Goal: Find specific page/section: Find specific page/section

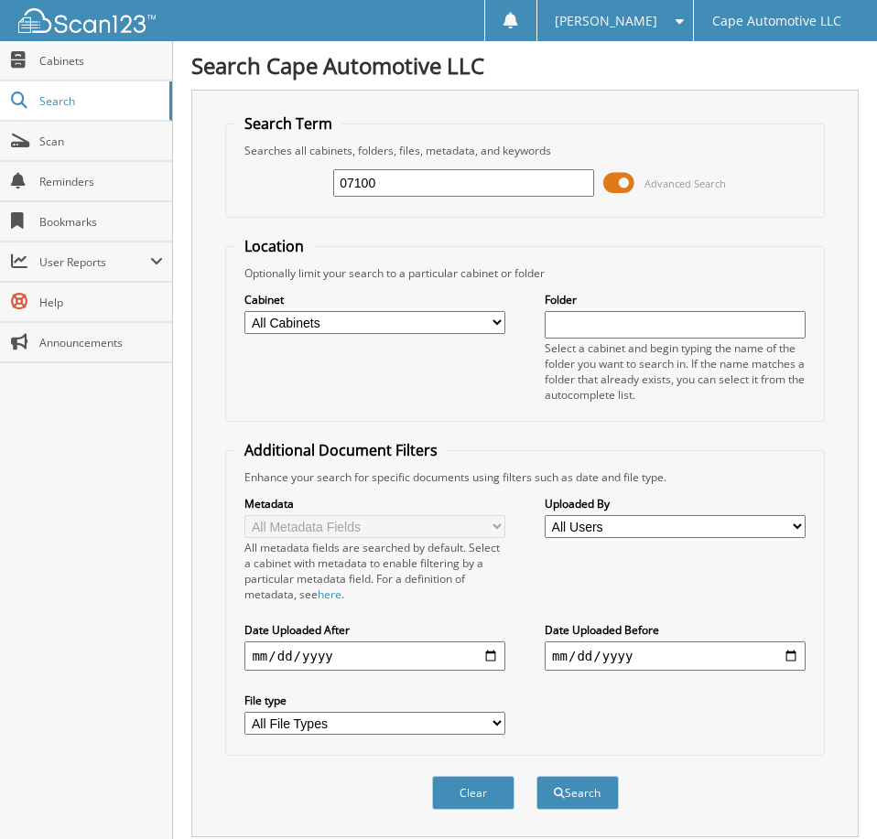
type input "07100"
click at [536, 776] on button "Search" at bounding box center [577, 793] width 82 height 34
click at [599, 188] on div "07100 Advanced Search" at bounding box center [524, 182] width 578 height 49
click at [616, 193] on span at bounding box center [618, 182] width 31 height 27
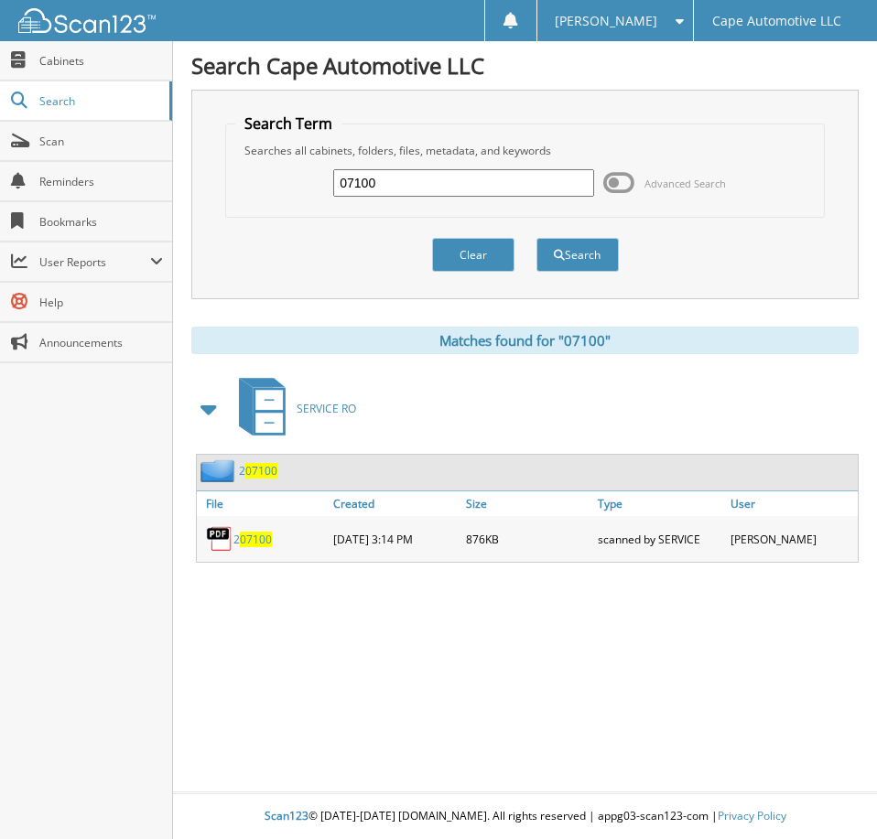
click at [415, 189] on input "07100" at bounding box center [463, 182] width 260 height 27
type input "07074"
click at [536, 238] on button "Search" at bounding box center [577, 255] width 82 height 34
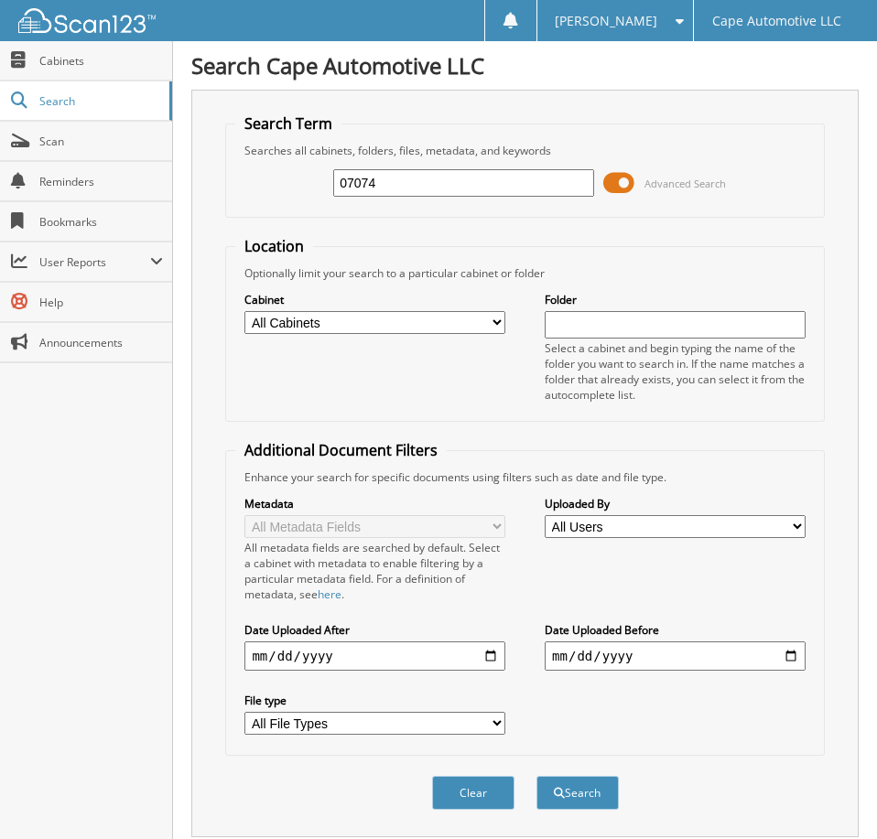
click at [618, 193] on span at bounding box center [618, 182] width 31 height 27
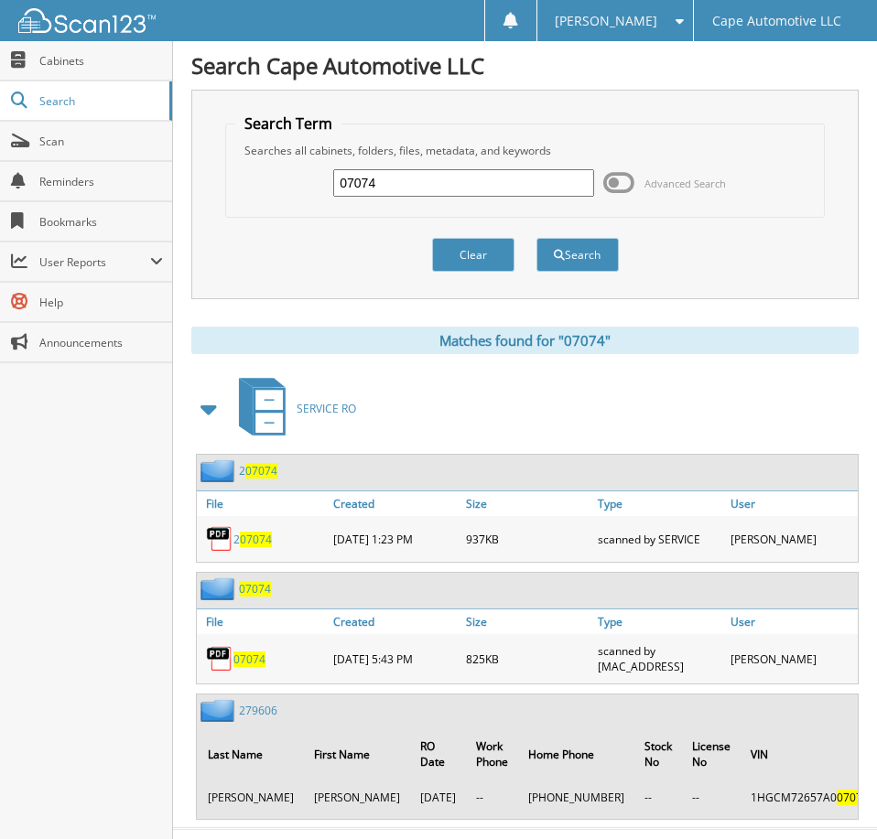
click at [257, 667] on span "07074" at bounding box center [249, 660] width 32 height 16
click at [417, 192] on input "07074" at bounding box center [463, 182] width 260 height 27
type input "07081"
click at [536, 238] on button "Search" at bounding box center [577, 255] width 82 height 34
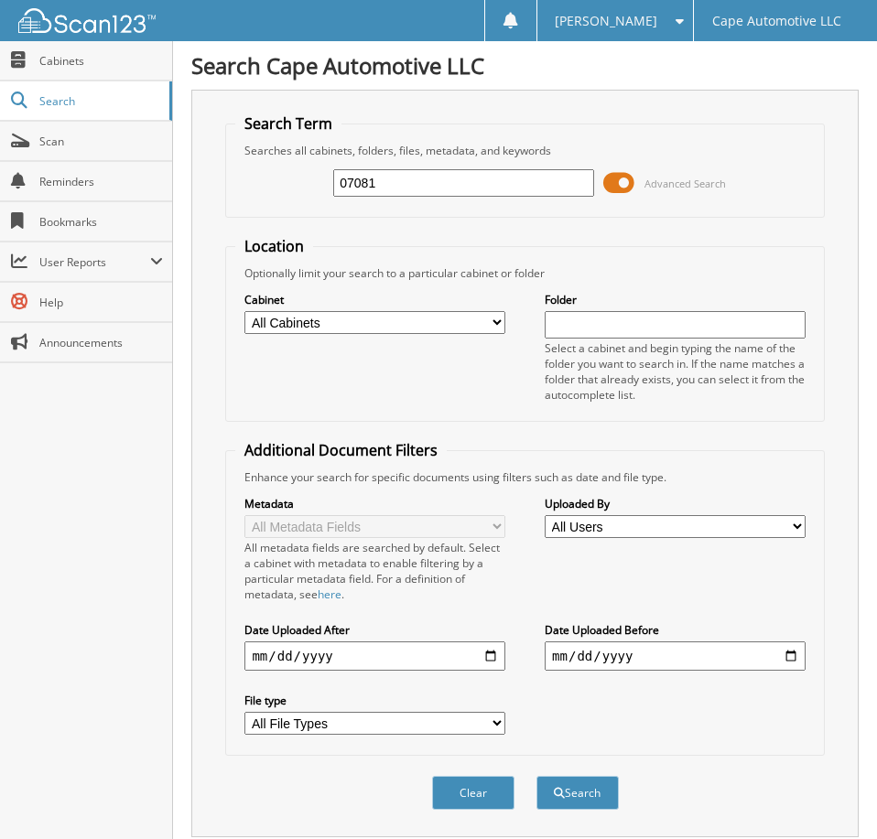
click at [616, 189] on span at bounding box center [618, 182] width 31 height 27
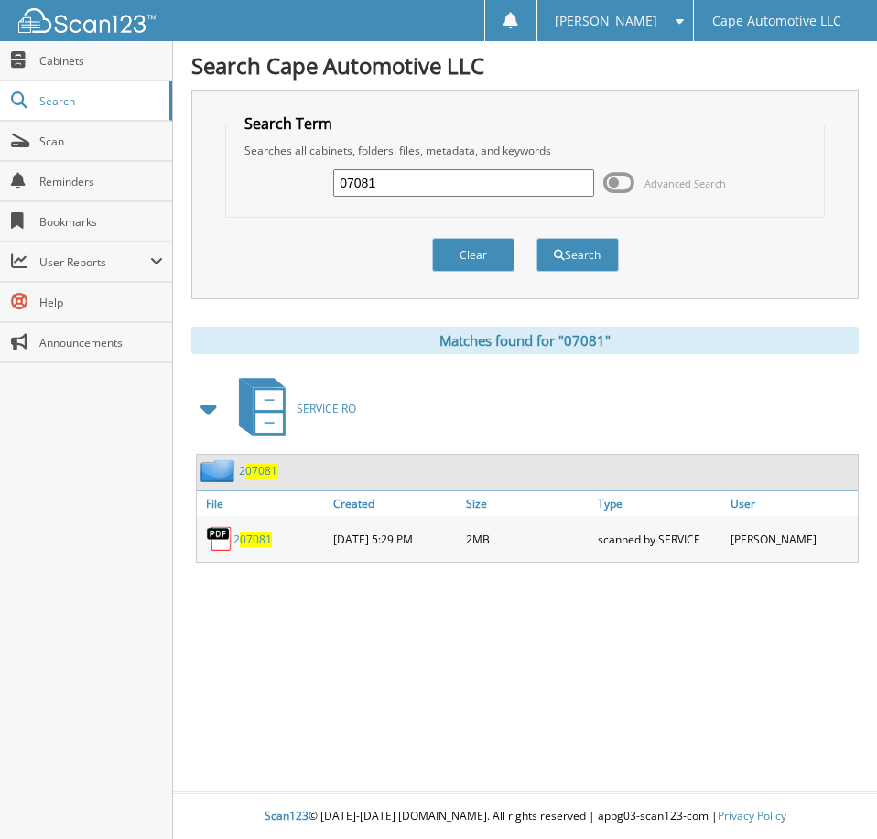
click at [405, 191] on input "07081" at bounding box center [463, 182] width 260 height 27
type input "06714"
click at [536, 238] on button "Search" at bounding box center [577, 255] width 82 height 34
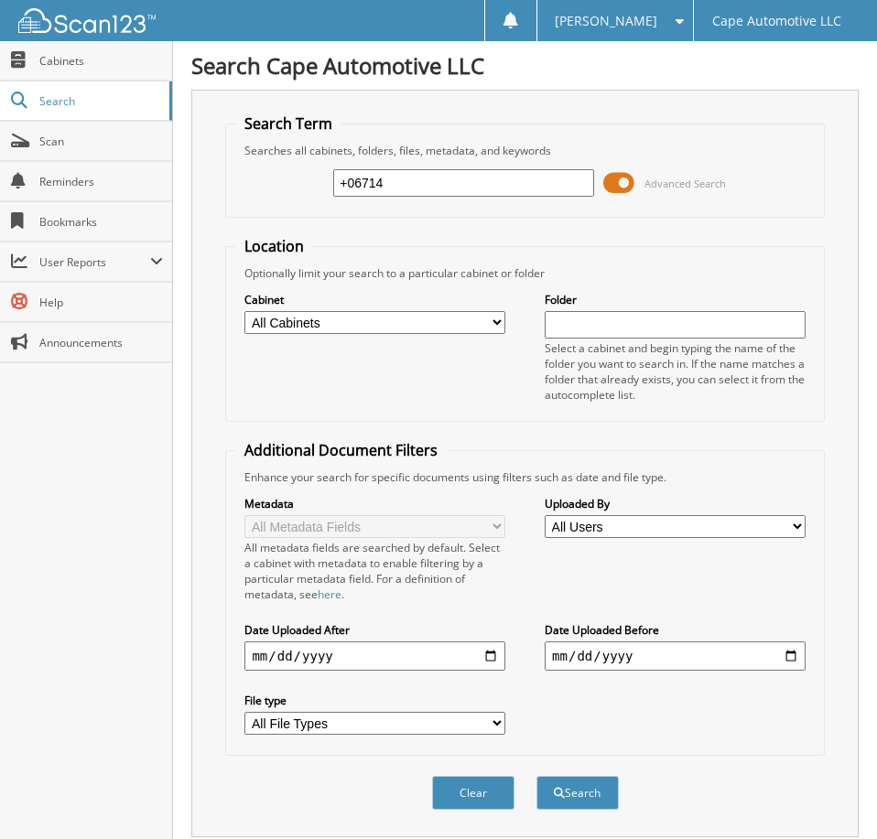
drag, startPoint x: 348, startPoint y: 192, endPoint x: 331, endPoint y: 192, distance: 16.5
click at [333, 192] on input "+06714" at bounding box center [463, 182] width 260 height 27
type input "06714"
click at [505, 197] on input "06714" at bounding box center [463, 182] width 260 height 27
click at [536, 776] on button "Search" at bounding box center [577, 793] width 82 height 34
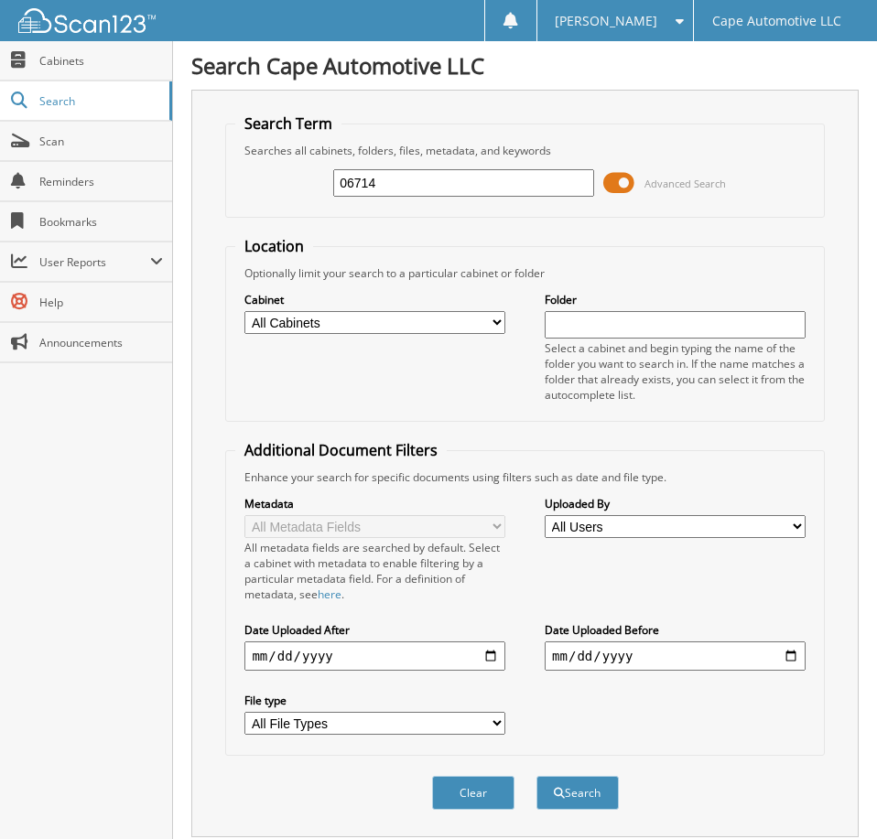
click at [611, 190] on span at bounding box center [618, 182] width 31 height 27
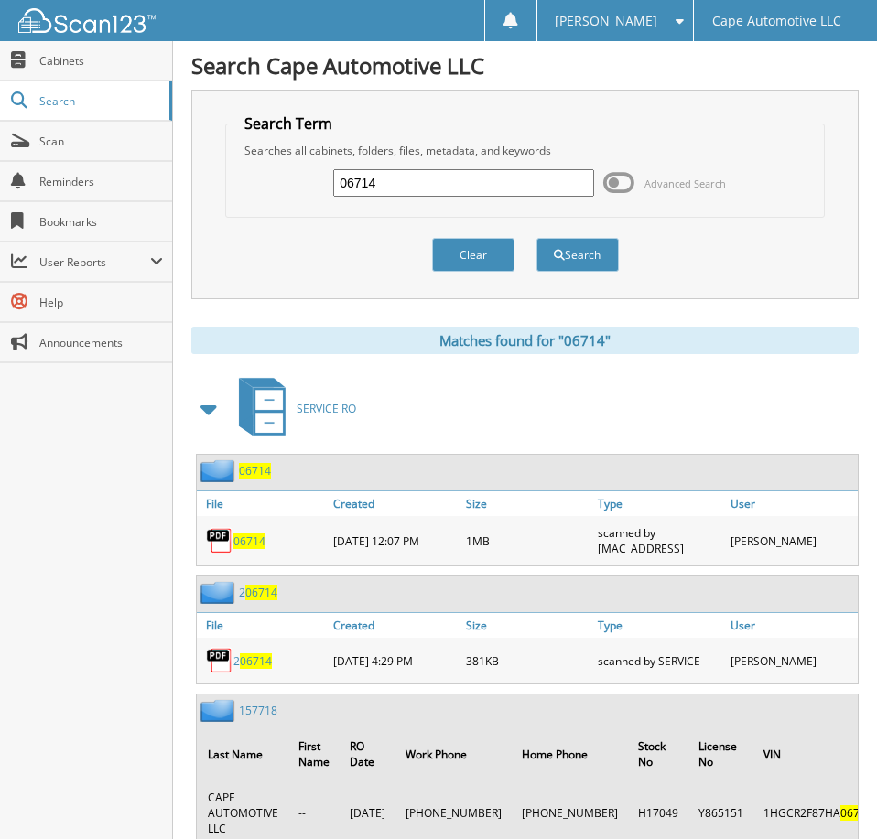
click at [256, 549] on span "06714" at bounding box center [249, 542] width 32 height 16
click at [392, 192] on input "06714" at bounding box center [463, 182] width 260 height 27
click at [392, 191] on input "06714" at bounding box center [463, 182] width 260 height 27
type input "06171"
click at [536, 238] on button "Search" at bounding box center [577, 255] width 82 height 34
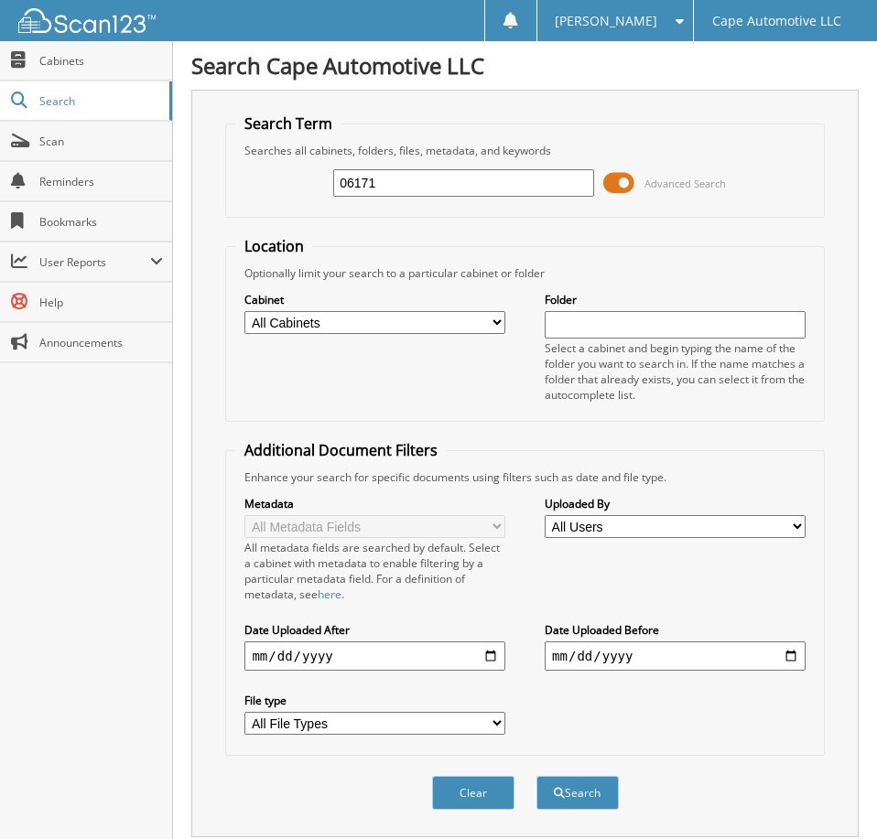
click at [624, 187] on span at bounding box center [618, 182] width 31 height 27
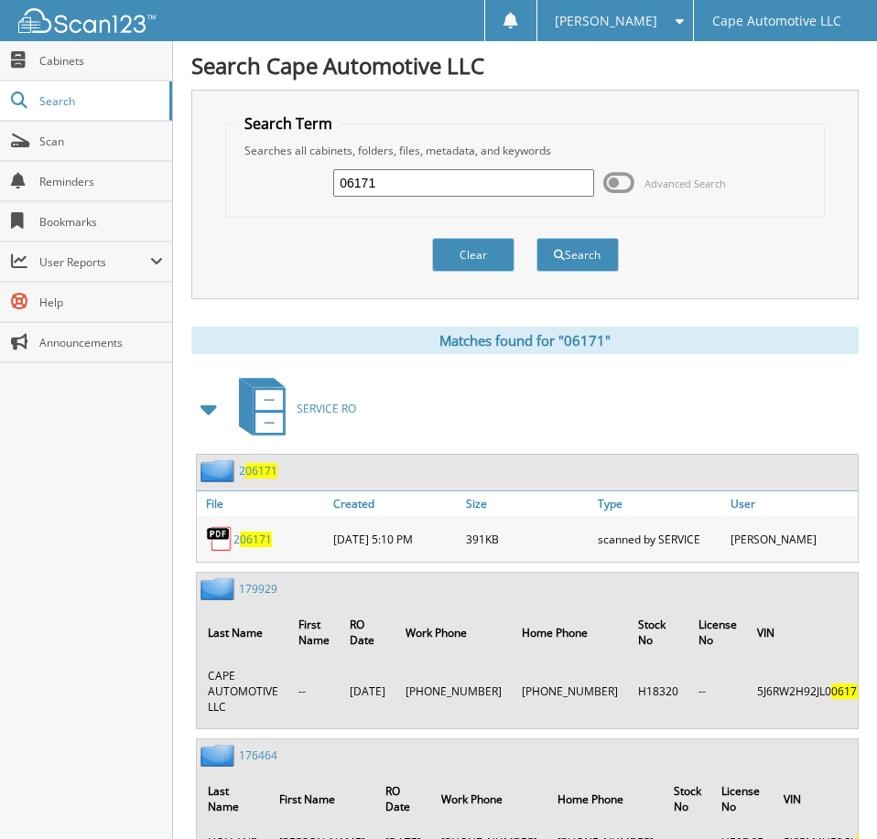
drag, startPoint x: 408, startPoint y: 190, endPoint x: 321, endPoint y: 186, distance: 87.1
click at [333, 185] on input "06171" at bounding box center [463, 182] width 260 height 27
click at [359, 194] on input "text" at bounding box center [463, 182] width 260 height 27
paste input "1HGCV1F11JA258349"
type input "1HGCV1F11JA258349"
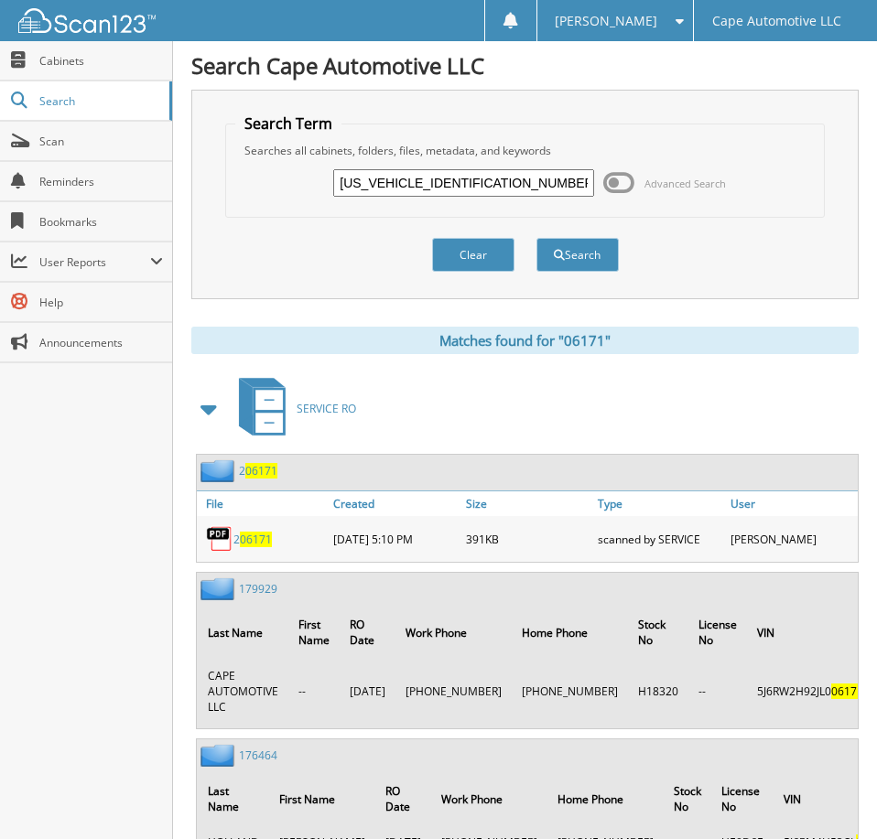
click at [536, 238] on button "Search" at bounding box center [577, 255] width 82 height 34
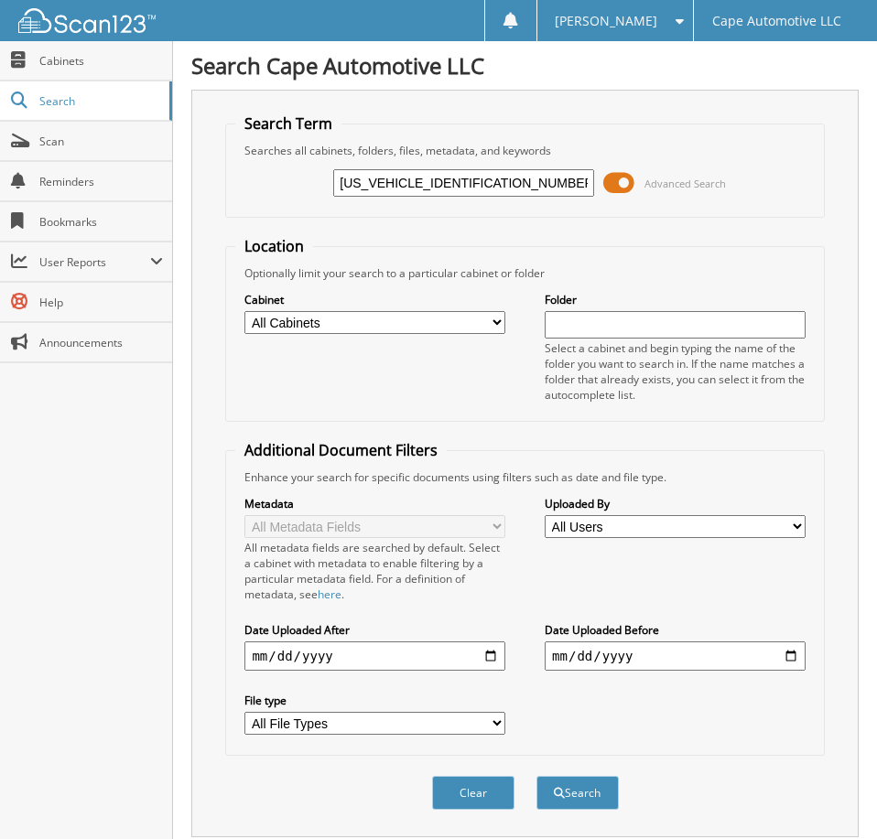
click at [619, 189] on span at bounding box center [618, 182] width 31 height 27
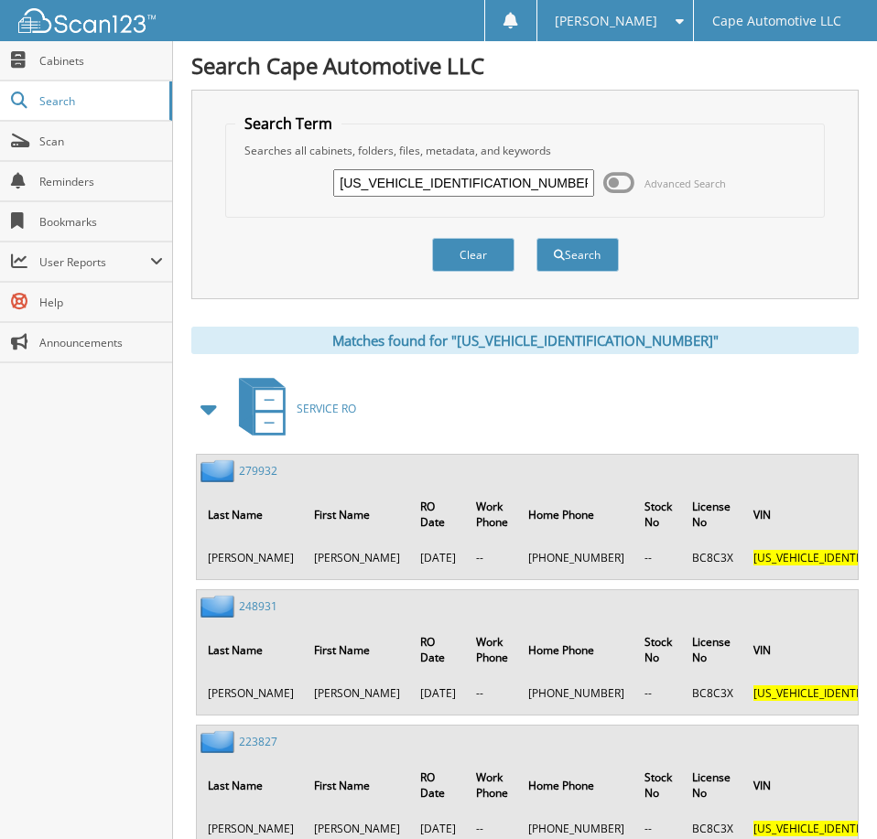
click at [479, 189] on input "1HGCV1F11JA258349" at bounding box center [463, 182] width 260 height 27
type input "06200"
click at [536, 238] on button "Search" at bounding box center [577, 255] width 82 height 34
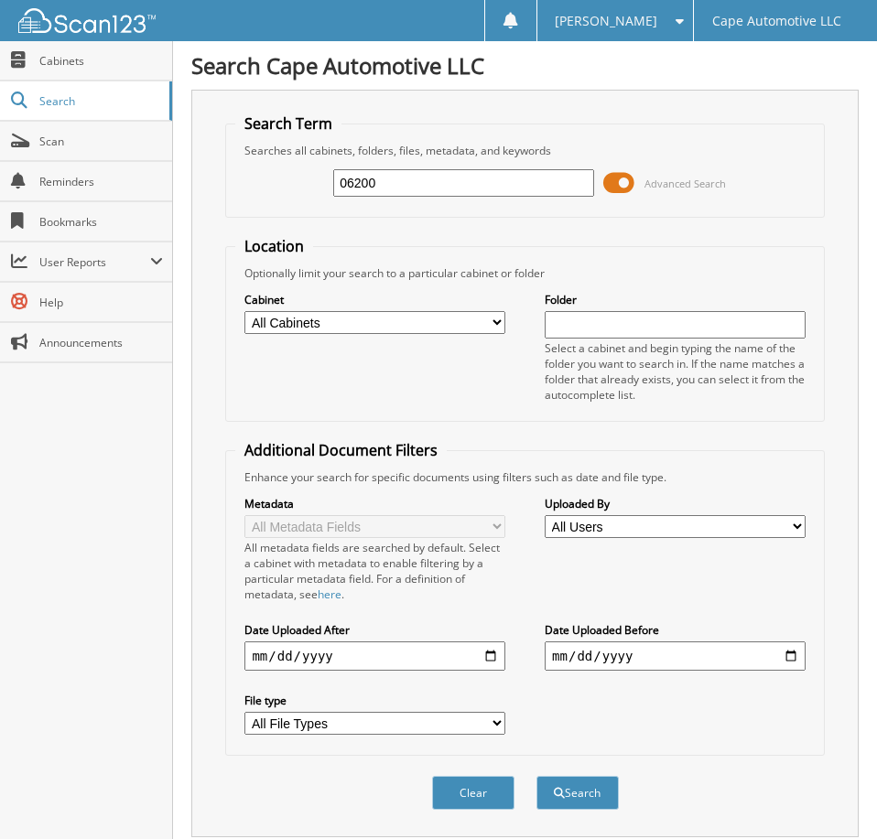
click at [614, 189] on span at bounding box center [618, 182] width 31 height 27
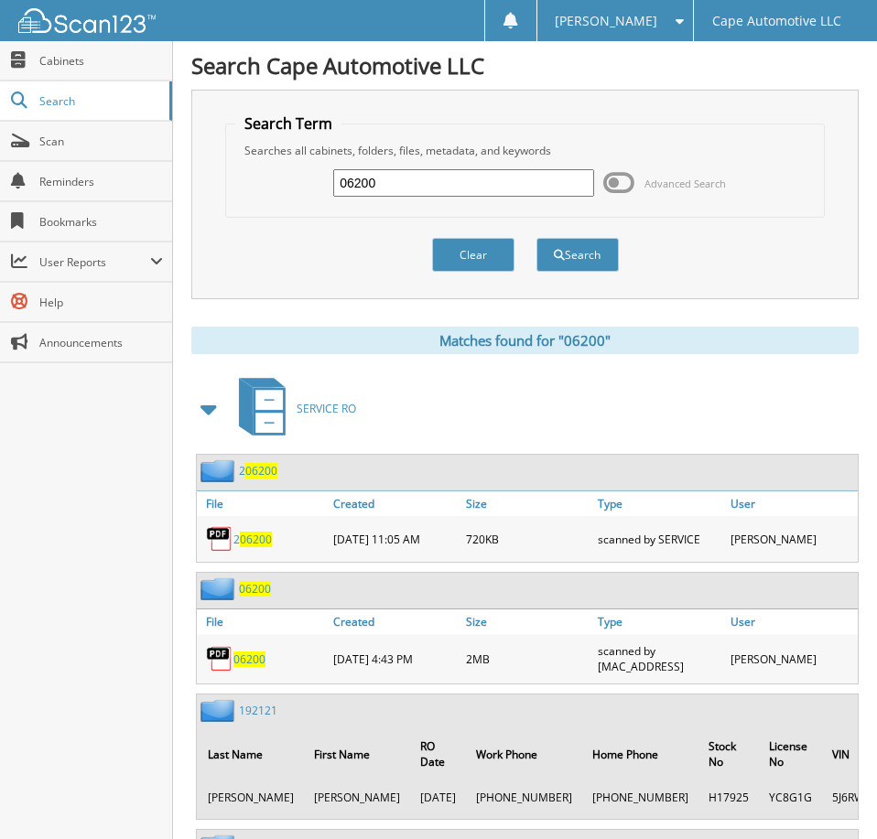
click at [256, 667] on span "06200" at bounding box center [249, 660] width 32 height 16
click at [405, 197] on input "06200" at bounding box center [463, 182] width 260 height 27
type input "05066"
click at [536, 238] on button "Search" at bounding box center [577, 255] width 82 height 34
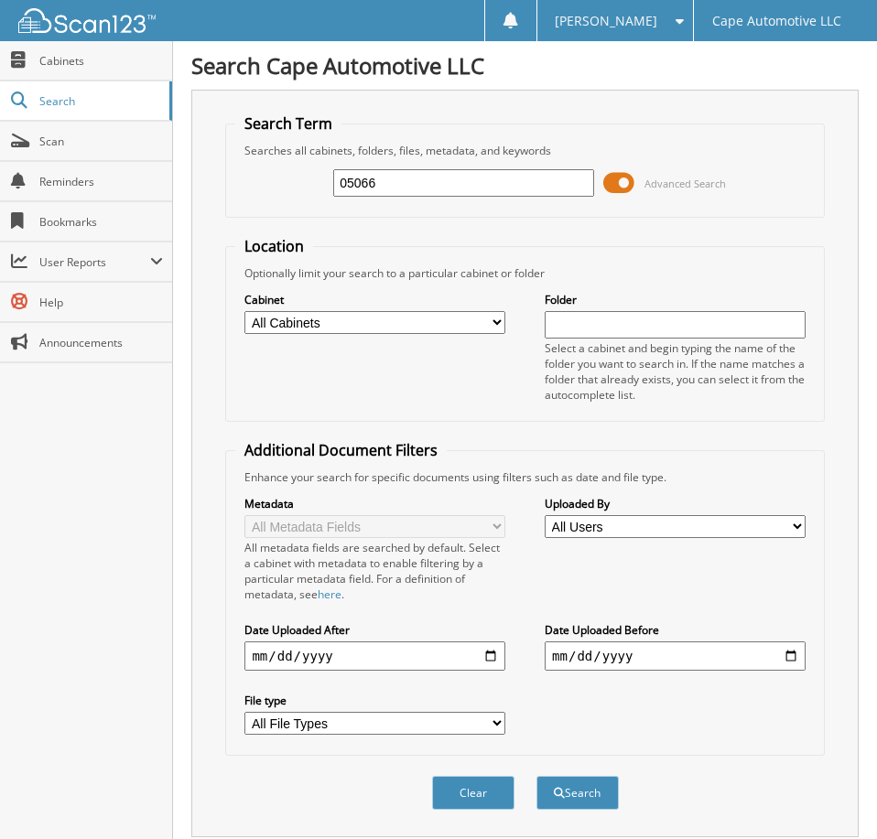
click at [623, 189] on span at bounding box center [618, 182] width 31 height 27
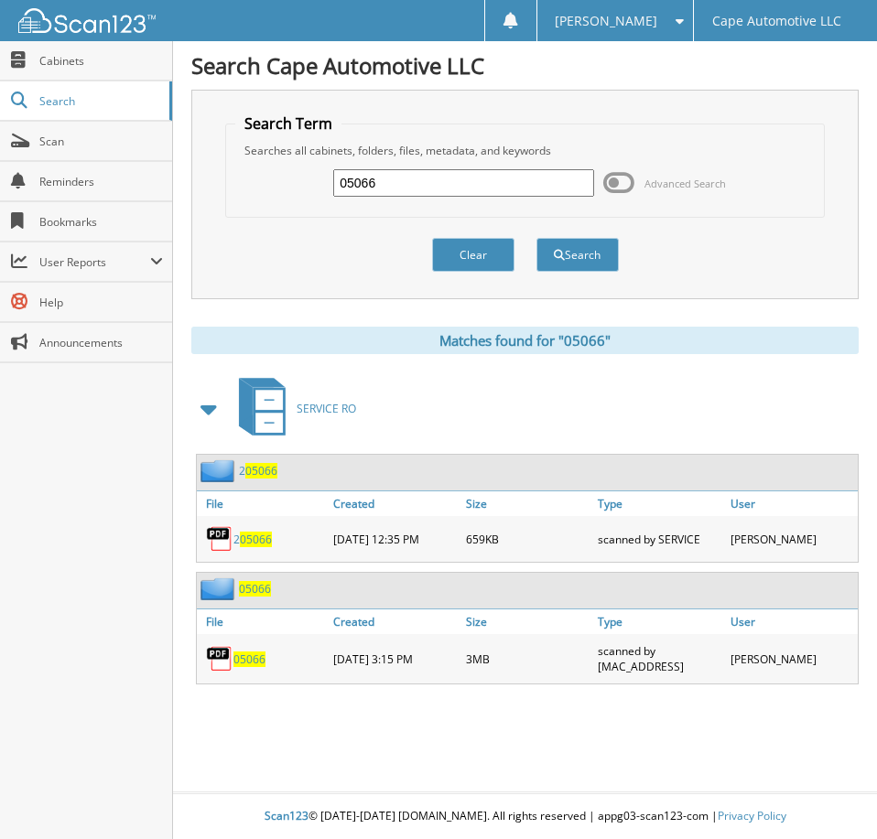
click at [254, 667] on span "05066" at bounding box center [249, 660] width 32 height 16
click at [404, 192] on input "05066" at bounding box center [463, 182] width 260 height 27
type input "05879"
click at [536, 238] on button "Search" at bounding box center [577, 255] width 82 height 34
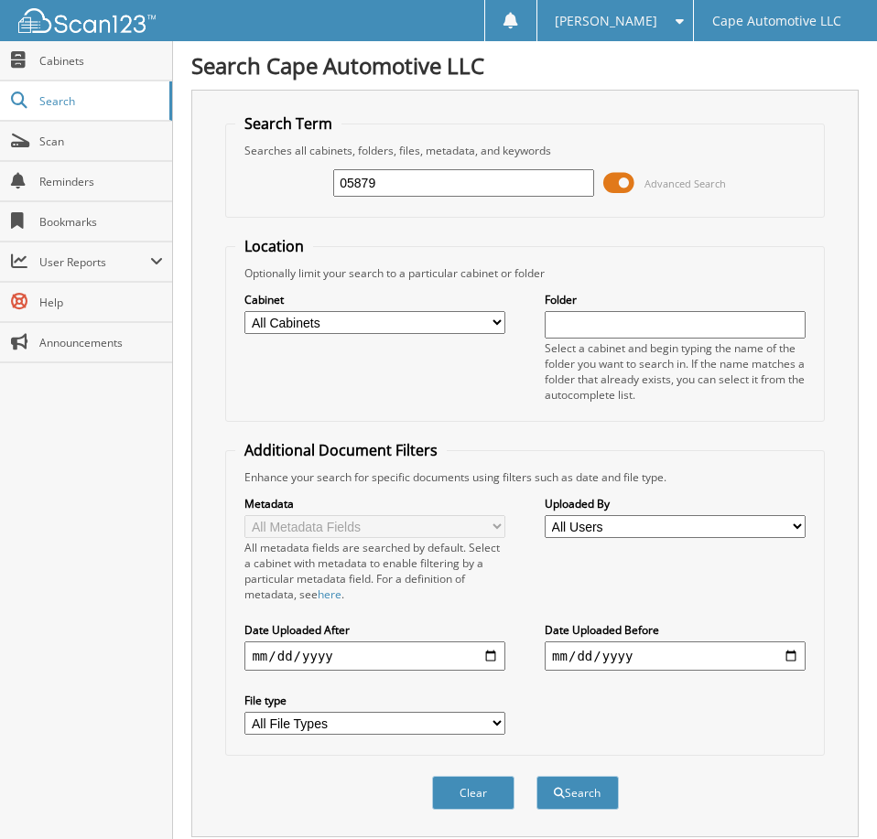
click at [626, 193] on span at bounding box center [618, 182] width 31 height 27
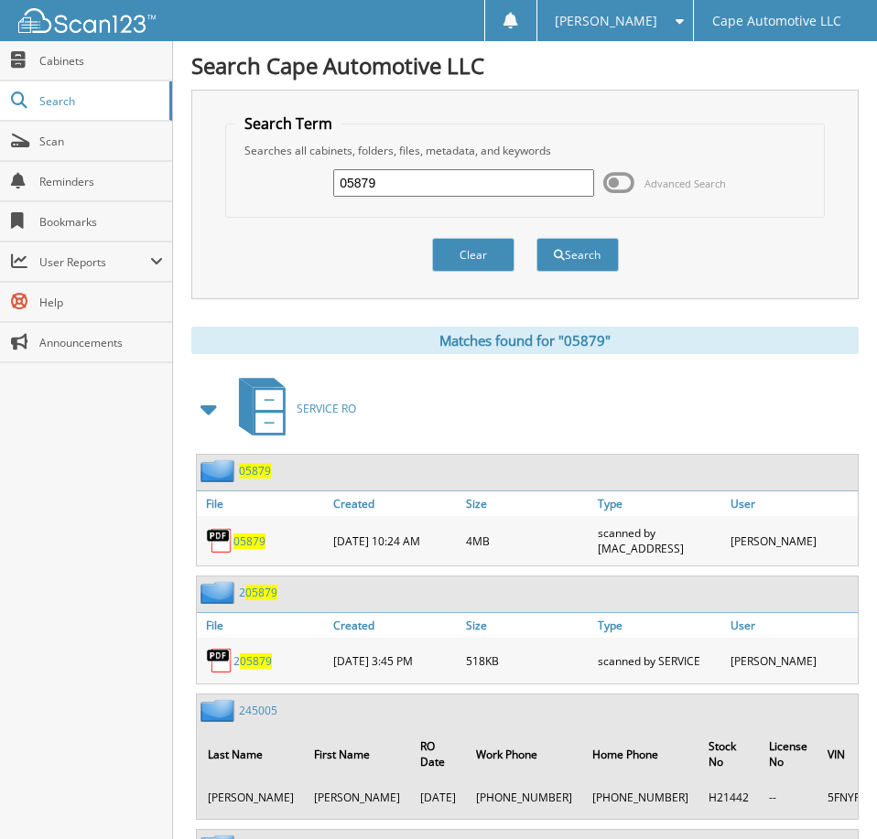
click at [257, 549] on span "05879" at bounding box center [249, 542] width 32 height 16
click at [398, 197] on input "05879" at bounding box center [463, 182] width 260 height 27
type input "5284"
click at [536, 238] on button "Search" at bounding box center [577, 255] width 82 height 34
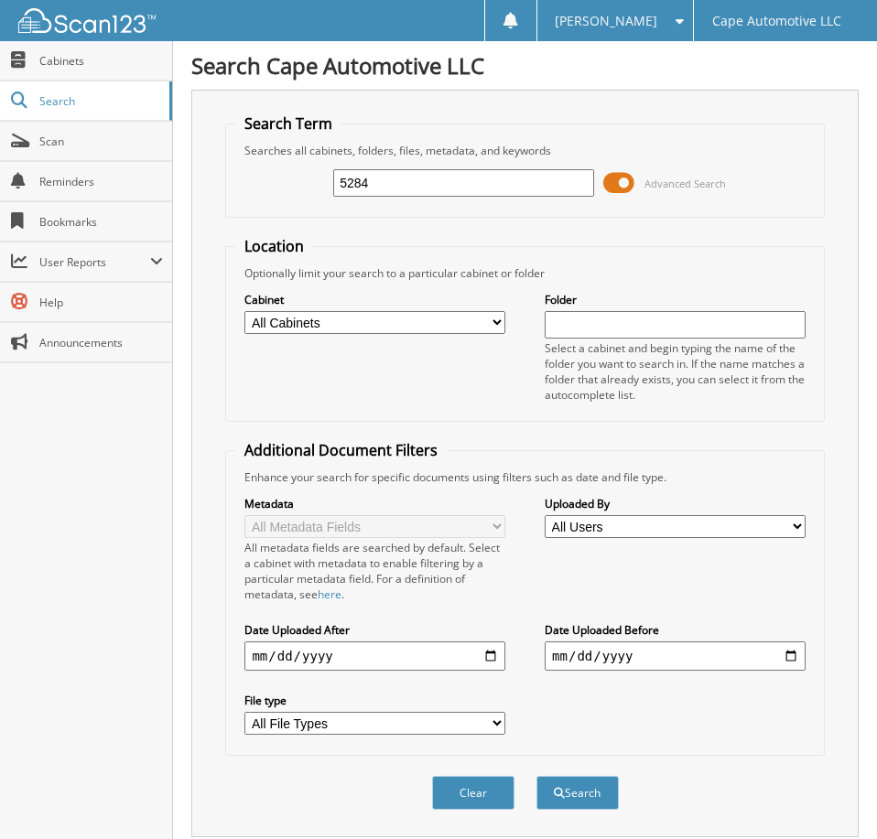
click at [620, 189] on span at bounding box center [618, 182] width 31 height 27
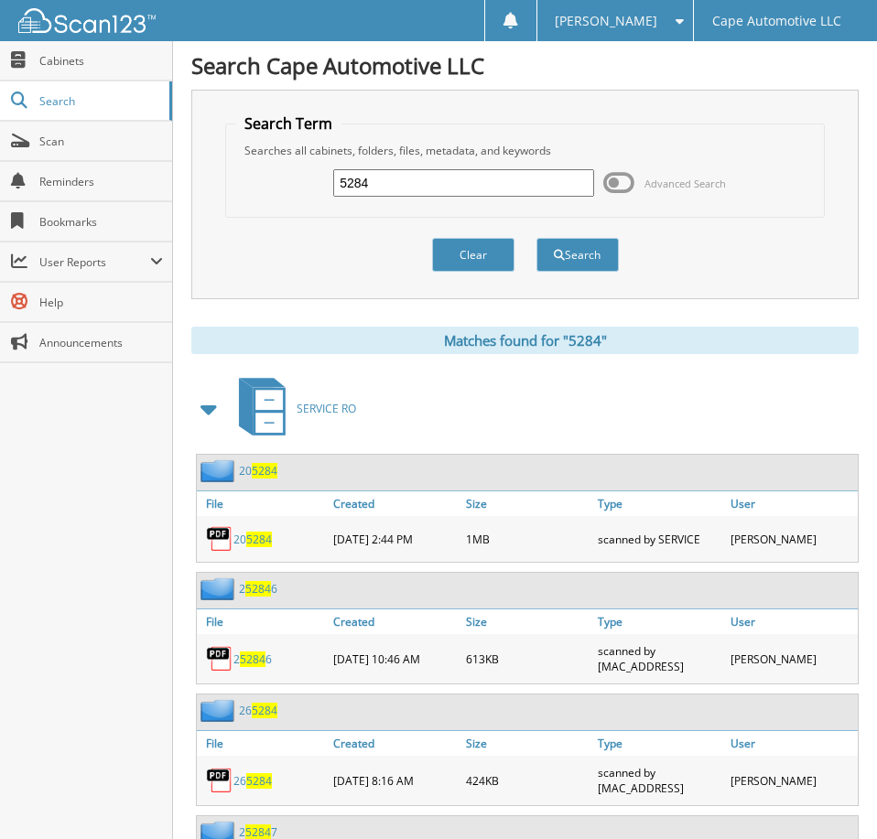
click at [339, 189] on input "5284" at bounding box center [463, 182] width 260 height 27
type input "05284"
click at [536, 238] on button "Search" at bounding box center [577, 255] width 82 height 34
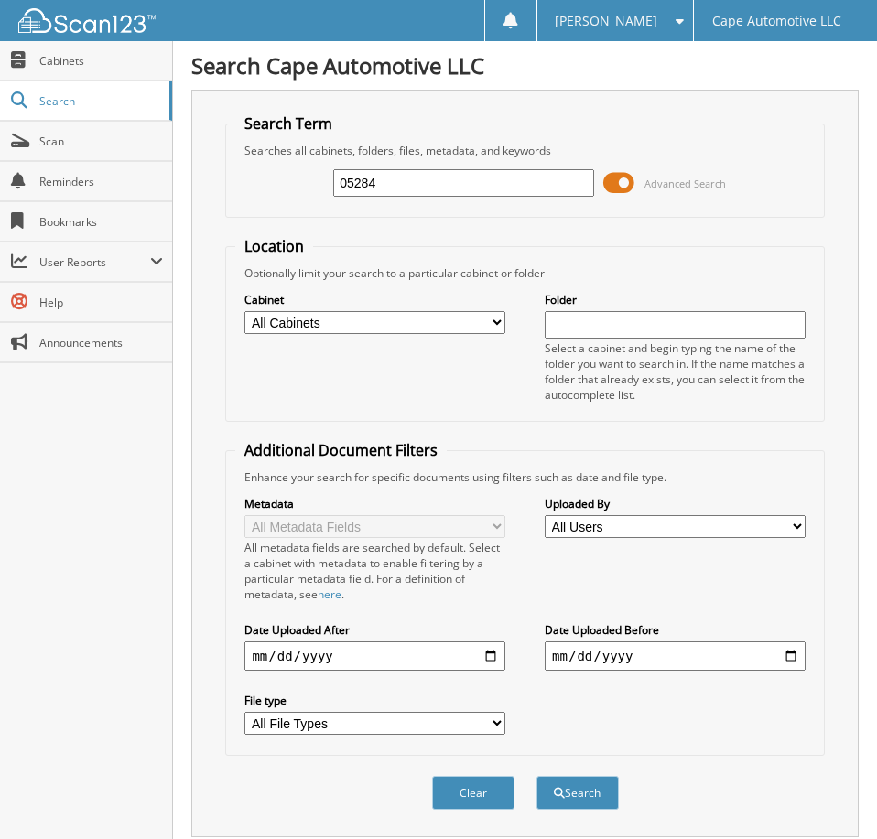
click at [620, 185] on span at bounding box center [618, 182] width 31 height 27
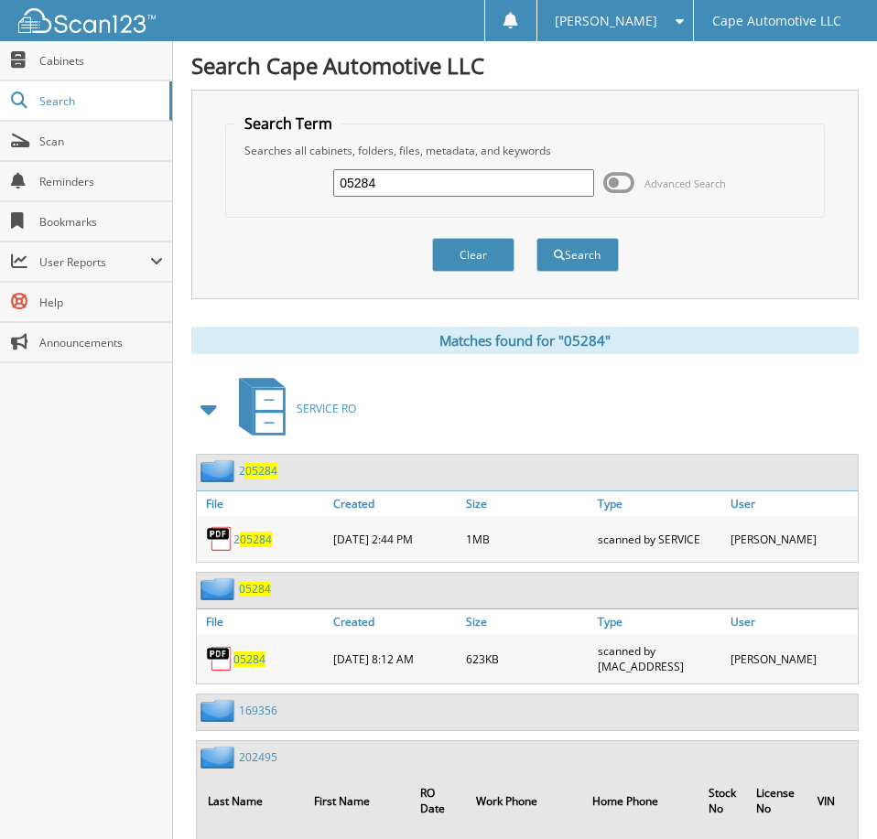
click at [257, 667] on span "05284" at bounding box center [249, 660] width 32 height 16
click at [413, 190] on input "05284" at bounding box center [463, 182] width 260 height 27
type input "03349"
click at [536, 238] on button "Search" at bounding box center [577, 255] width 82 height 34
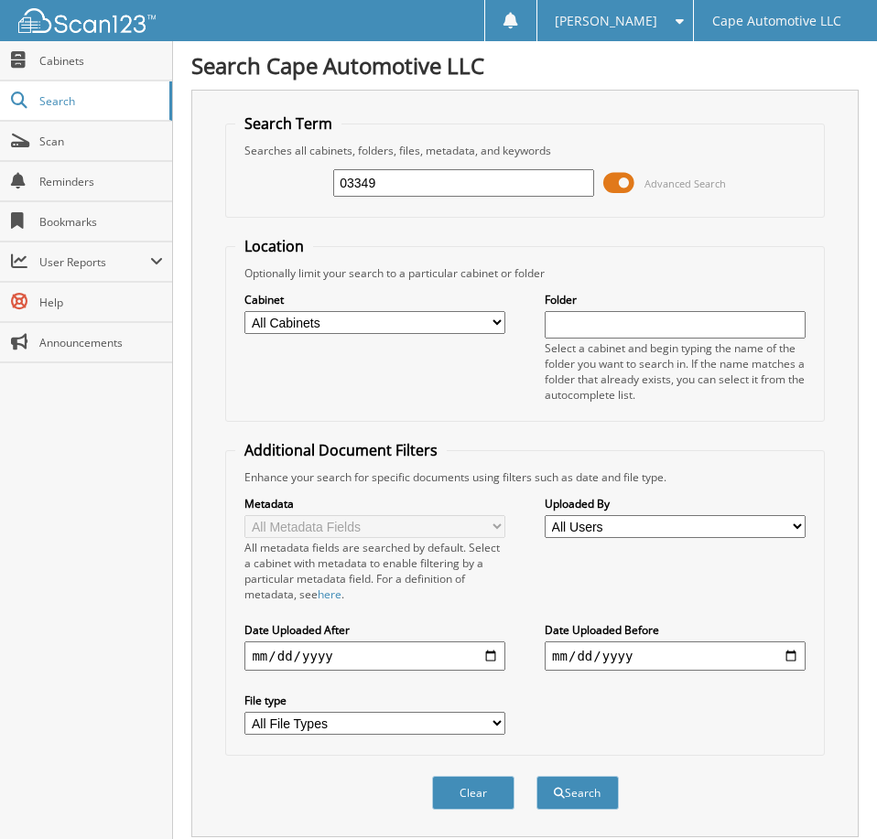
click at [628, 190] on span at bounding box center [618, 182] width 31 height 27
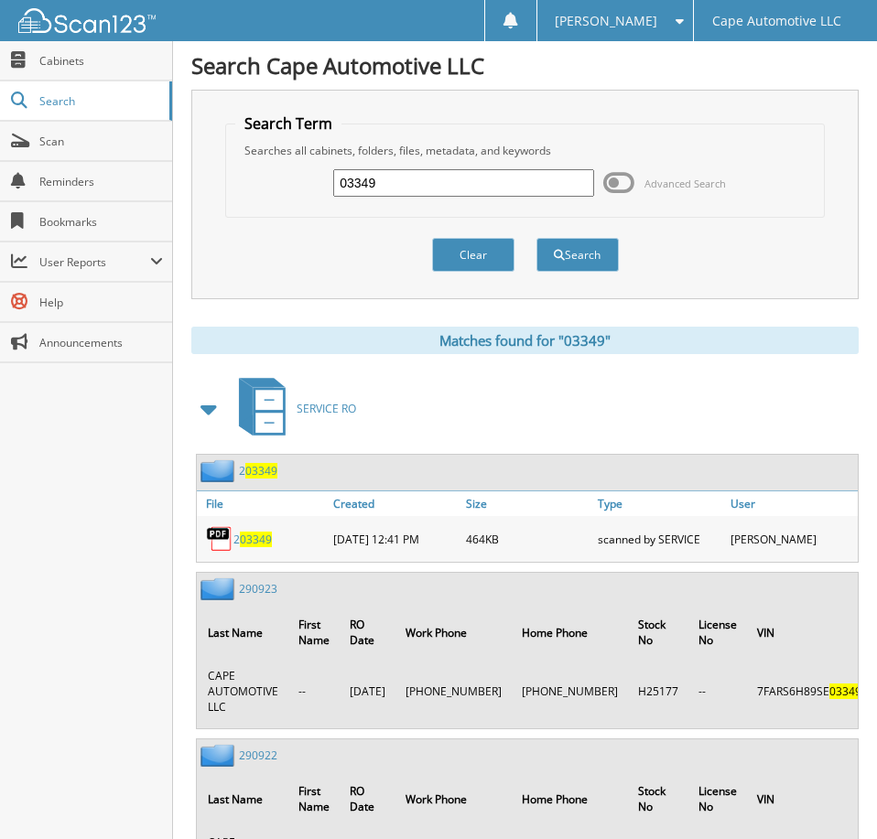
drag, startPoint x: 383, startPoint y: 192, endPoint x: 327, endPoint y: 192, distance: 56.7
click at [333, 192] on input "03349" at bounding box center [463, 182] width 260 height 27
paste input "[US_VEHICLE_IDENTIFICATION_NUMBER]"
type input "[US_VEHICLE_IDENTIFICATION_NUMBER]"
click at [598, 261] on button "Search" at bounding box center [577, 255] width 82 height 34
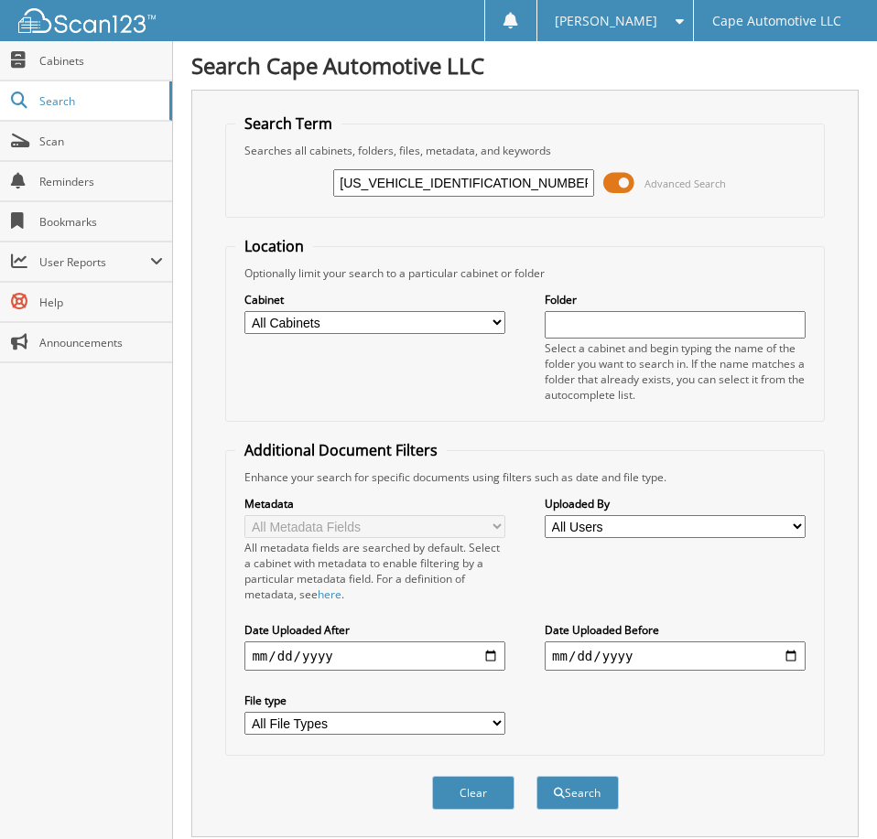
click at [622, 189] on span at bounding box center [618, 182] width 31 height 27
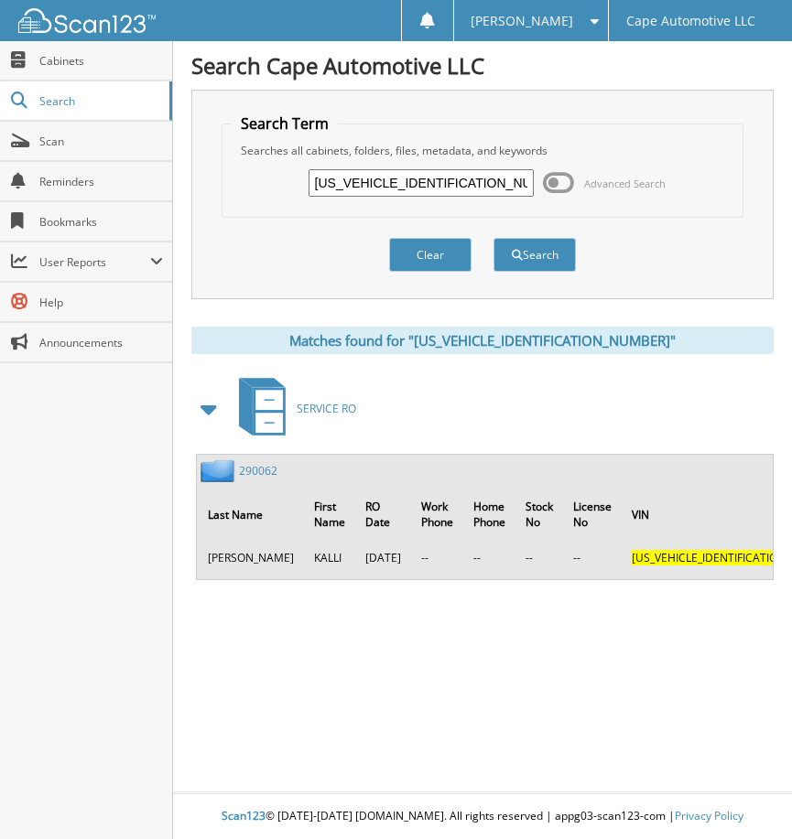
click at [543, 27] on span "[PERSON_NAME]" at bounding box center [521, 21] width 102 height 11
click at [570, 101] on link "Logout" at bounding box center [531, 89] width 154 height 32
